Goal: Information Seeking & Learning: Learn about a topic

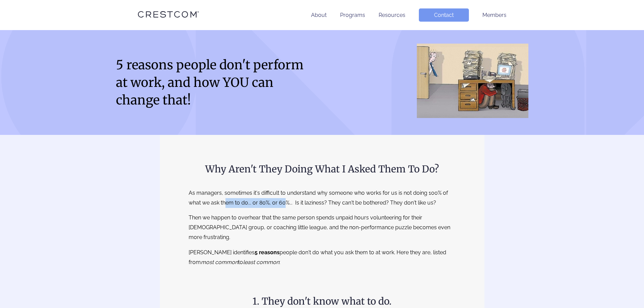
drag, startPoint x: 227, startPoint y: 205, endPoint x: 286, endPoint y: 206, distance: 58.5
click at [286, 206] on p "As managers, sometimes it's difficult to understand why someone who works for u…" at bounding box center [322, 198] width 267 height 20
drag, startPoint x: 311, startPoint y: 203, endPoint x: 383, endPoint y: 206, distance: 72.4
click at [383, 206] on p "As managers, sometimes it's difficult to understand why someone who works for u…" at bounding box center [322, 198] width 267 height 20
drag, startPoint x: 215, startPoint y: 218, endPoint x: 274, endPoint y: 219, distance: 58.8
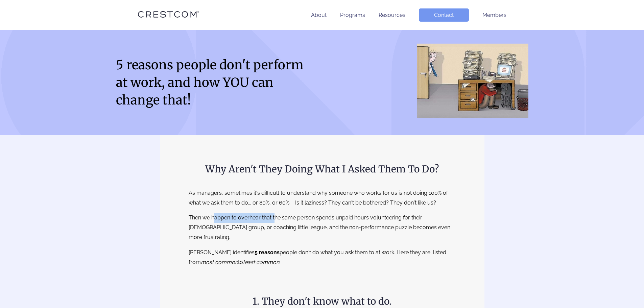
click at [274, 219] on p "Then we happen to overhear that the same person spends unpaid hours volunteerin…" at bounding box center [322, 227] width 267 height 29
drag, startPoint x: 200, startPoint y: 243, endPoint x: 247, endPoint y: 247, distance: 47.5
click at [247, 248] on p "[PERSON_NAME] identifies 5 reasons people don't do what you ask them to at work…" at bounding box center [322, 258] width 267 height 20
drag, startPoint x: 321, startPoint y: 242, endPoint x: 387, endPoint y: 244, distance: 66.3
click at [387, 248] on p "[PERSON_NAME] identifies 5 reasons people don't do what you ask them to at work…" at bounding box center [322, 258] width 267 height 20
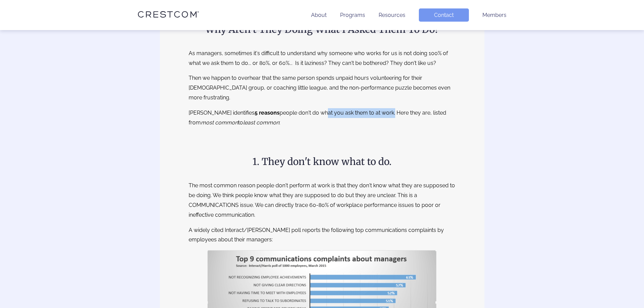
scroll to position [203, 0]
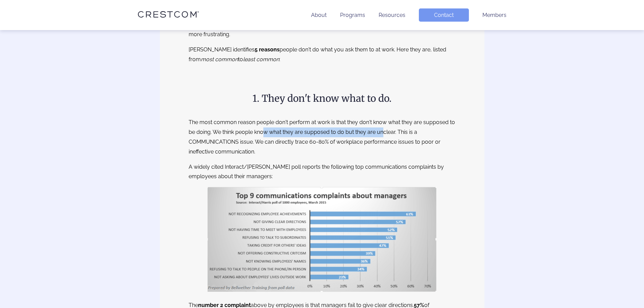
drag, startPoint x: 305, startPoint y: 122, endPoint x: 382, endPoint y: 122, distance: 77.4
click at [382, 122] on p "The most common reason people don't perform at work is that they don't know wha…" at bounding box center [322, 137] width 267 height 39
click at [407, 124] on p "The most common reason people don't perform at work is that they don't know wha…" at bounding box center [322, 137] width 267 height 39
drag, startPoint x: 224, startPoint y: 132, endPoint x: 259, endPoint y: 133, distance: 34.8
click at [259, 133] on p "The most common reason people don't perform at work is that they don't know wha…" at bounding box center [322, 137] width 267 height 39
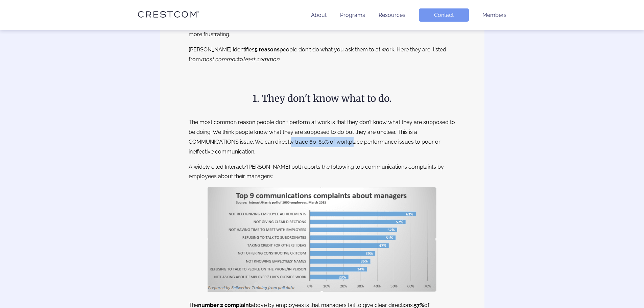
drag, startPoint x: 340, startPoint y: 133, endPoint x: 353, endPoint y: 133, distance: 12.5
click at [353, 133] on p "The most common reason people don't perform at work is that they don't know wha…" at bounding box center [322, 137] width 267 height 39
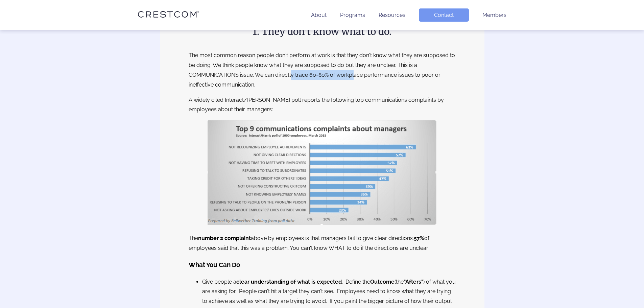
scroll to position [270, 0]
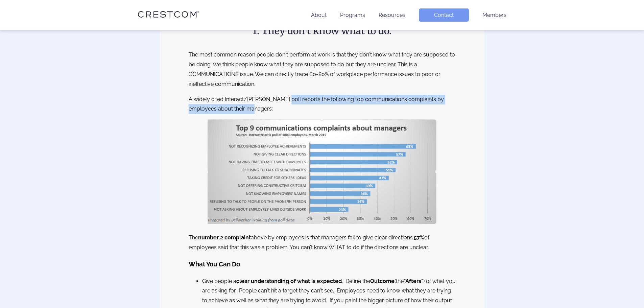
drag, startPoint x: 280, startPoint y: 92, endPoint x: 338, endPoint y: 99, distance: 58.9
click at [338, 99] on p "A widely cited Interact/[PERSON_NAME] poll reports the following top communicat…" at bounding box center [322, 105] width 267 height 20
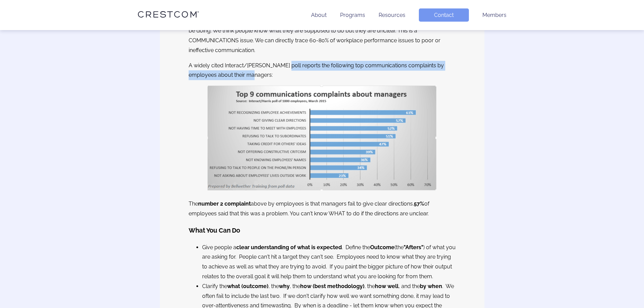
scroll to position [338, 0]
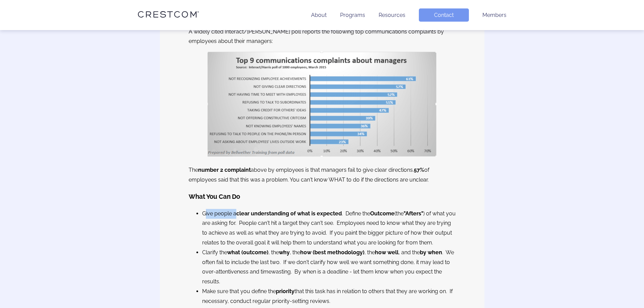
drag, startPoint x: 205, startPoint y: 204, endPoint x: 237, endPoint y: 202, distance: 32.5
click at [237, 209] on li "Give people a clear understanding of what is expected . Define the Outcome (the…" at bounding box center [329, 228] width 254 height 39
drag, startPoint x: 352, startPoint y: 203, endPoint x: 379, endPoint y: 203, distance: 26.7
click at [379, 209] on li "Give people a clear understanding of what is expected . Define the Outcome (the…" at bounding box center [329, 228] width 254 height 39
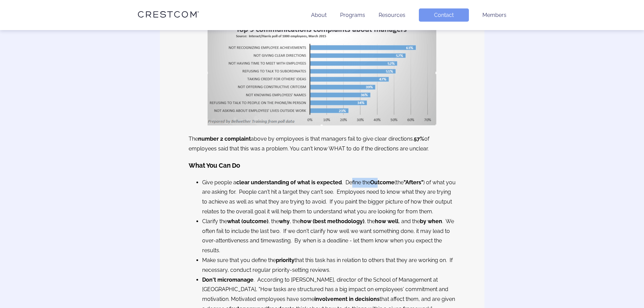
scroll to position [406, 0]
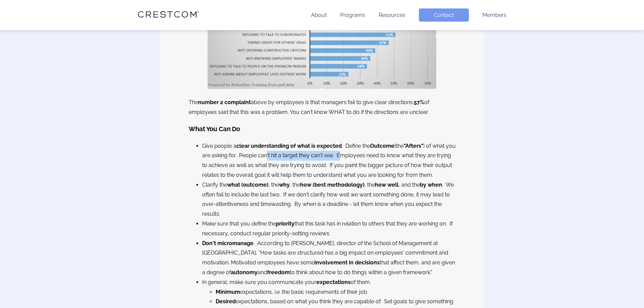
drag, startPoint x: 278, startPoint y: 144, endPoint x: 355, endPoint y: 148, distance: 76.8
click at [354, 148] on li "Give people a clear understanding of what is expected . Define the Outcome (the…" at bounding box center [329, 160] width 254 height 39
drag, startPoint x: 362, startPoint y: 155, endPoint x: 437, endPoint y: 155, distance: 74.7
click at [437, 155] on li "Give people a clear understanding of what is expected . Define the Outcome (the…" at bounding box center [329, 160] width 254 height 39
drag, startPoint x: 230, startPoint y: 165, endPoint x: 278, endPoint y: 166, distance: 48.4
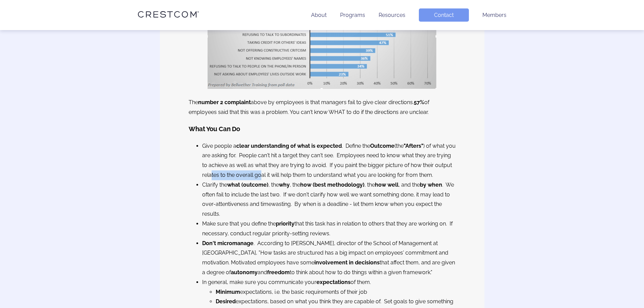
click at [278, 166] on li "Give people a clear understanding of what is expected . Define the Outcome (the…" at bounding box center [329, 160] width 254 height 39
drag, startPoint x: 329, startPoint y: 186, endPoint x: 417, endPoint y: 186, distance: 87.2
click at [417, 186] on li "Clarify the what (outcome) , the why , the how (best methodology) , the how wel…" at bounding box center [329, 199] width 254 height 39
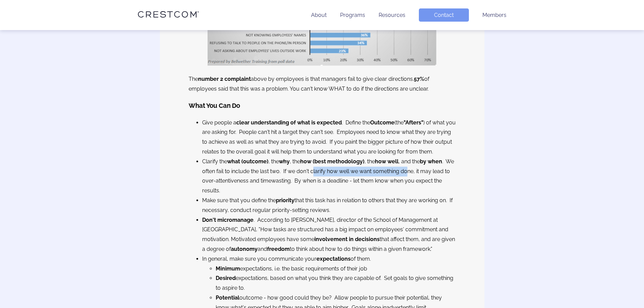
scroll to position [473, 0]
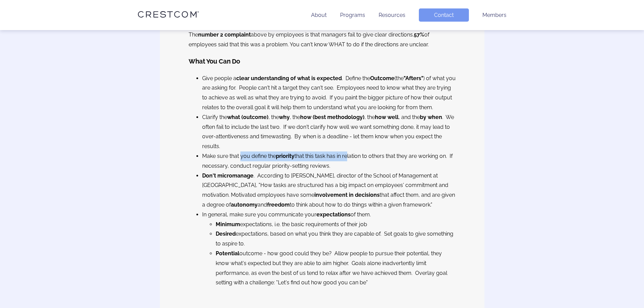
drag, startPoint x: 241, startPoint y: 146, endPoint x: 348, endPoint y: 147, distance: 107.2
click at [348, 151] on li "Make sure that you define the priority that this task has in relation to others…" at bounding box center [329, 161] width 254 height 20
click at [358, 151] on li "Make sure that you define the priority that this task has in relation to others…" at bounding box center [329, 161] width 254 height 20
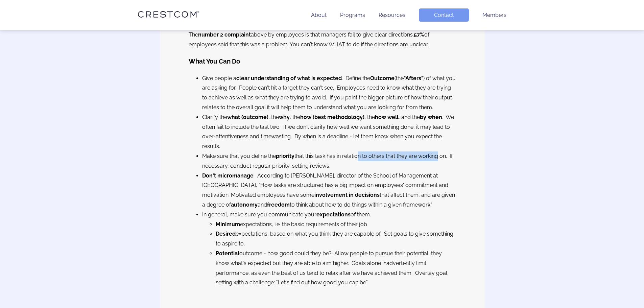
drag, startPoint x: 358, startPoint y: 145, endPoint x: 438, endPoint y: 146, distance: 80.1
click at [438, 151] on li "Make sure that you define the priority that this task has in relation to others…" at bounding box center [329, 161] width 254 height 20
drag, startPoint x: 248, startPoint y: 153, endPoint x: 332, endPoint y: 156, distance: 84.5
click at [332, 156] on li "Make sure that you define the priority that this task has in relation to others…" at bounding box center [329, 161] width 254 height 20
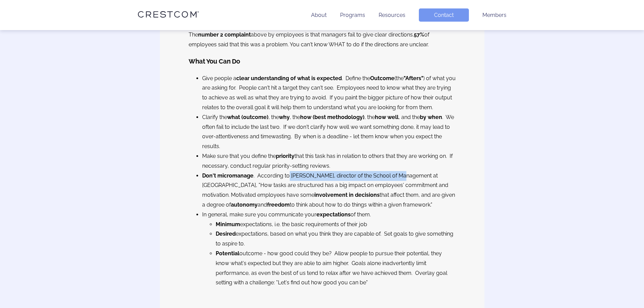
drag, startPoint x: 287, startPoint y: 167, endPoint x: 399, endPoint y: 169, distance: 111.9
click at [399, 171] on li "Don't micromanage . According to [PERSON_NAME], director of the School of Manag…" at bounding box center [329, 190] width 254 height 39
drag, startPoint x: 230, startPoint y: 183, endPoint x: 283, endPoint y: 183, distance: 53.4
click at [283, 183] on li "Don't micromanage . According to [PERSON_NAME], director of the School of Manag…" at bounding box center [329, 190] width 254 height 39
drag, startPoint x: 234, startPoint y: 203, endPoint x: 287, endPoint y: 206, distance: 53.5
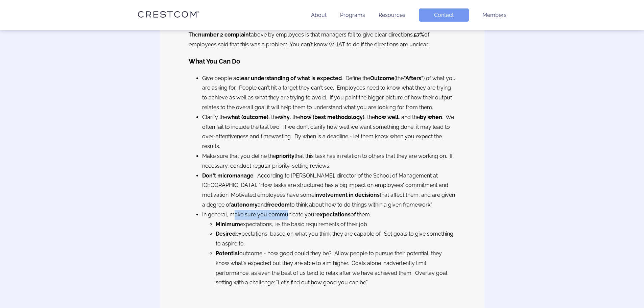
click at [287, 210] on li "In general, make sure you communicate your expectations of them. Minimum expect…" at bounding box center [329, 249] width 254 height 78
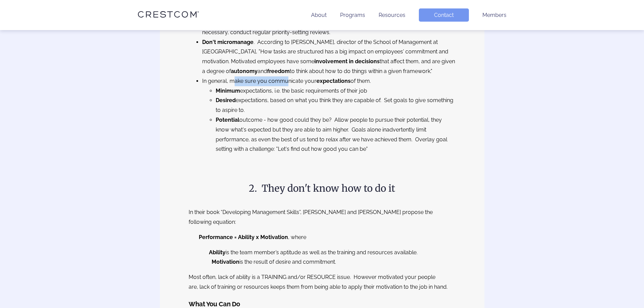
scroll to position [609, 0]
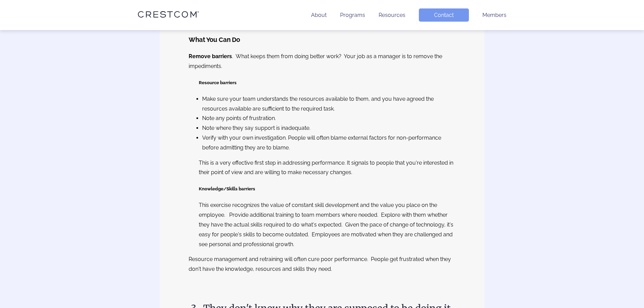
scroll to position [879, 0]
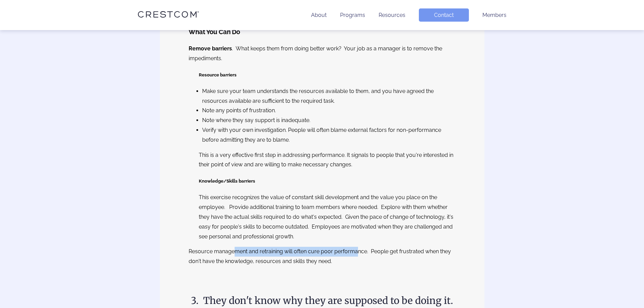
drag, startPoint x: 235, startPoint y: 231, endPoint x: 357, endPoint y: 233, distance: 122.1
click at [357, 247] on p "Resource management and retraining will often cure poor performance. People get…" at bounding box center [322, 257] width 267 height 20
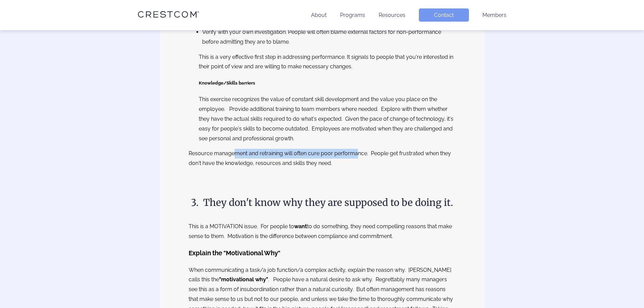
scroll to position [980, 0]
